Goal: Task Accomplishment & Management: Manage account settings

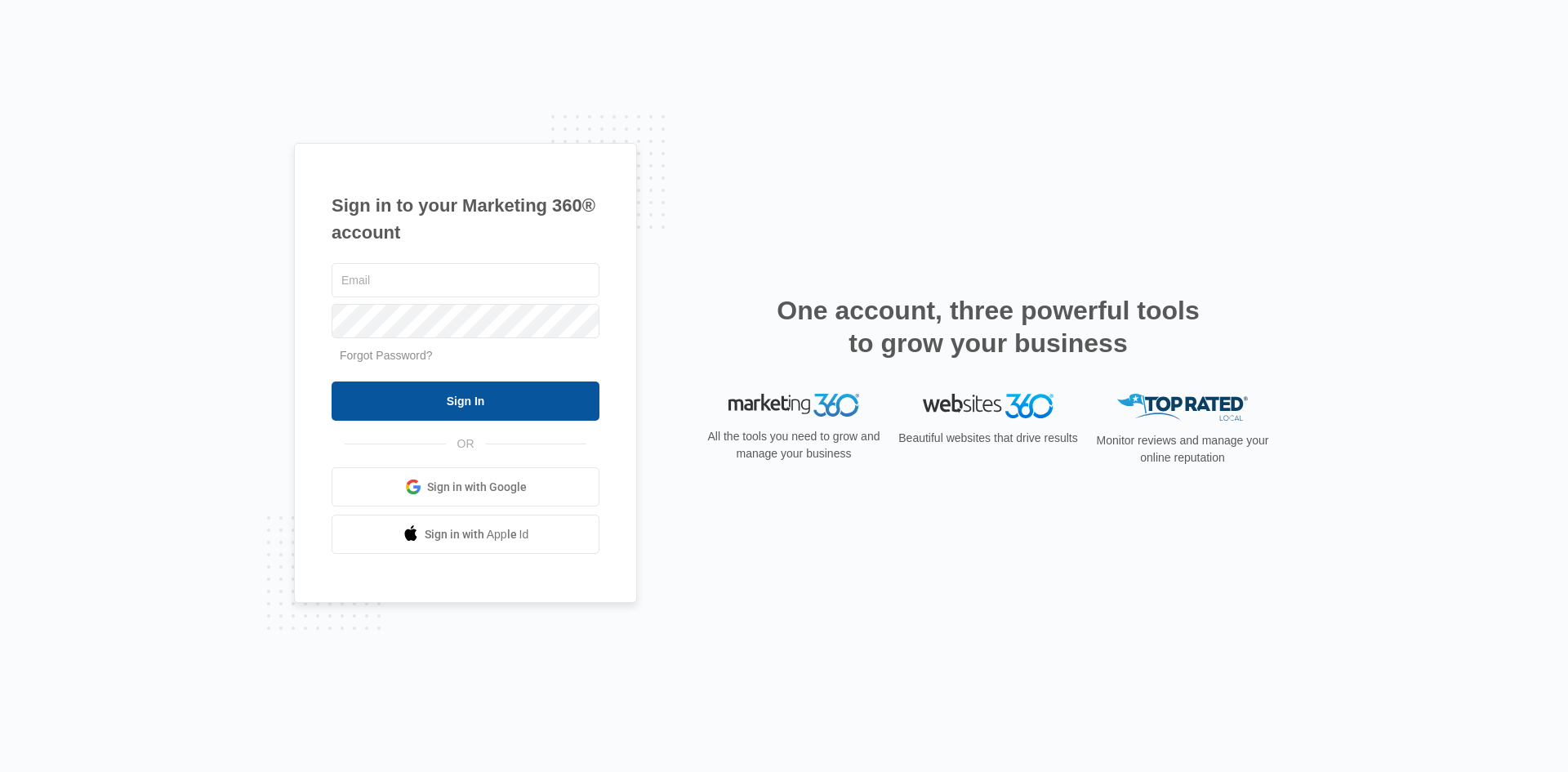
type input "[PERSON_NAME][EMAIL_ADDRESS][DOMAIN_NAME]"
click at [405, 400] on input "Sign In" at bounding box center [466, 401] width 268 height 39
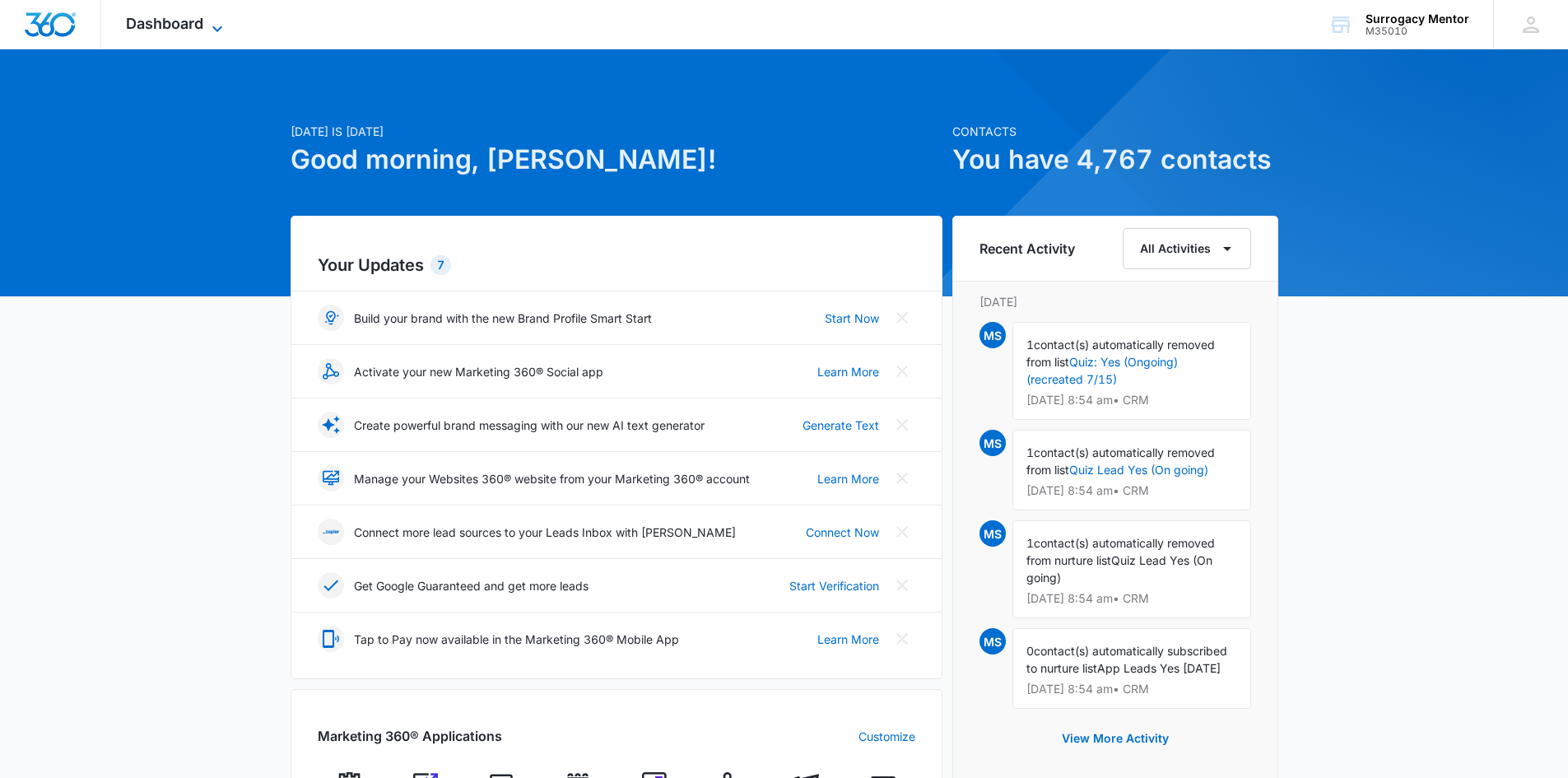
click at [172, 28] on span "Dashboard" at bounding box center [164, 23] width 78 height 17
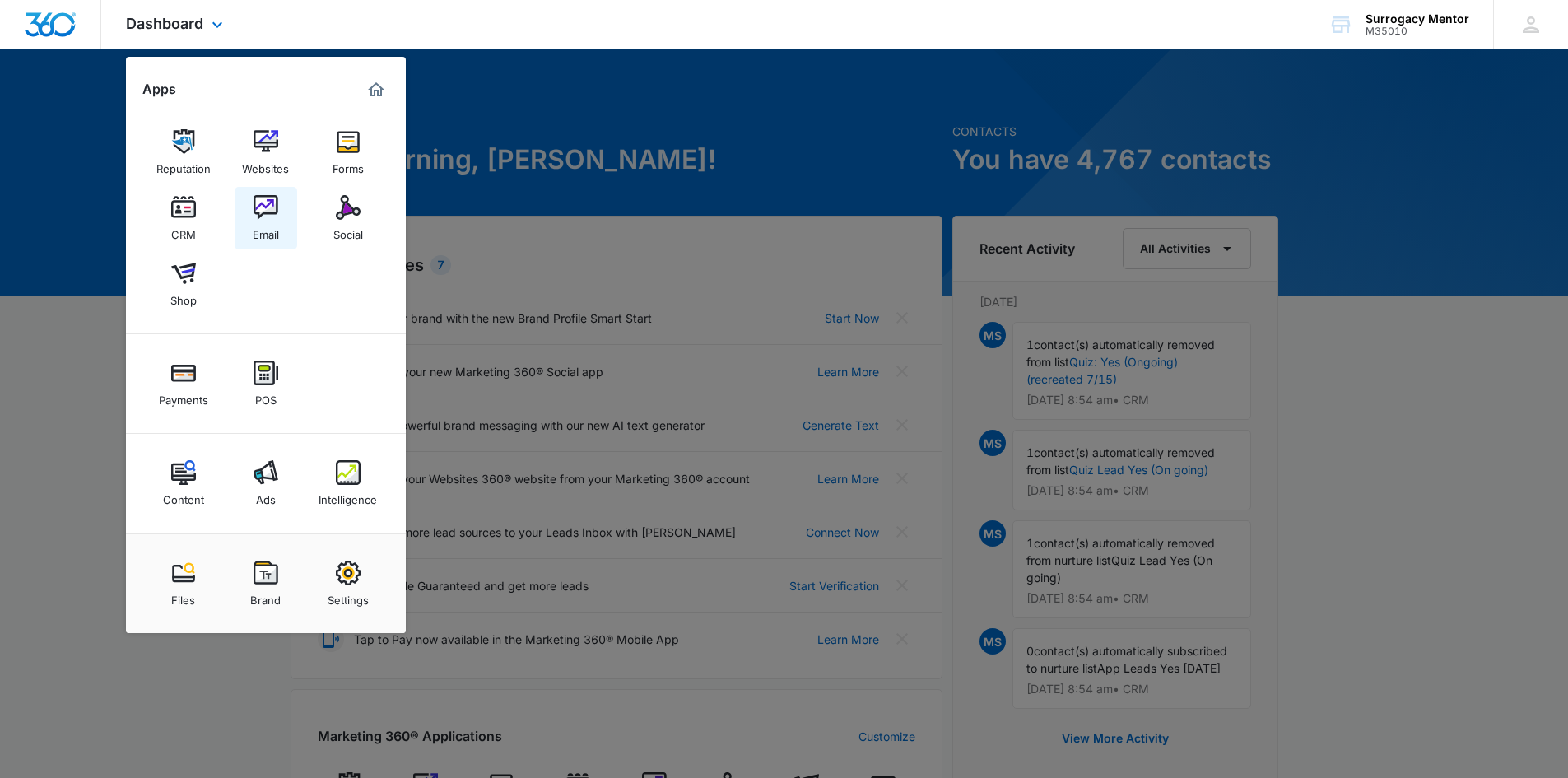
click at [262, 206] on img at bounding box center [266, 207] width 24 height 24
